Goal: Navigation & Orientation: Find specific page/section

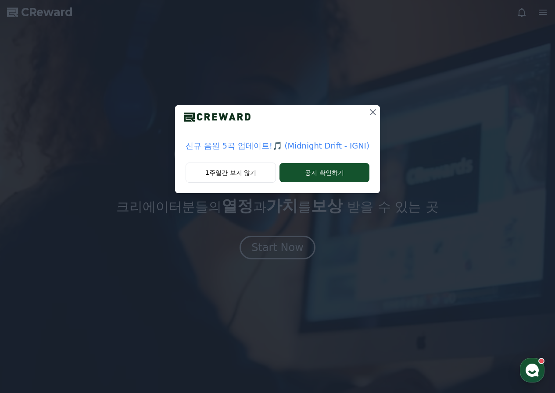
click at [370, 114] on icon at bounding box center [373, 112] width 11 height 11
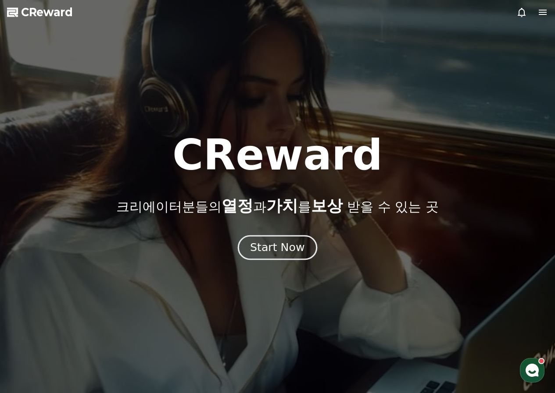
click at [286, 247] on div "Start Now" at bounding box center [277, 247] width 54 height 15
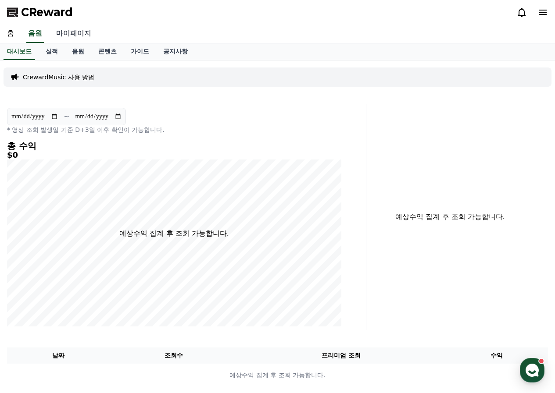
click at [73, 34] on link "마이페이지" at bounding box center [73, 34] width 49 height 18
select select "**********"
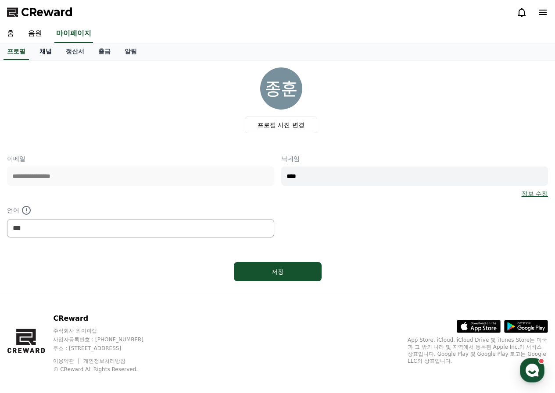
click at [50, 52] on link "채널" at bounding box center [45, 51] width 26 height 17
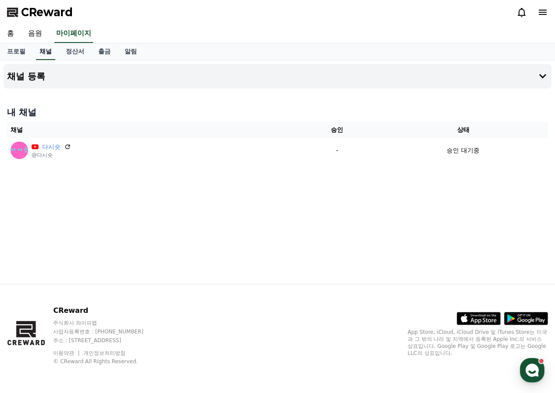
click at [49, 52] on link "채널" at bounding box center [45, 51] width 19 height 17
